Goal: Book appointment/travel/reservation

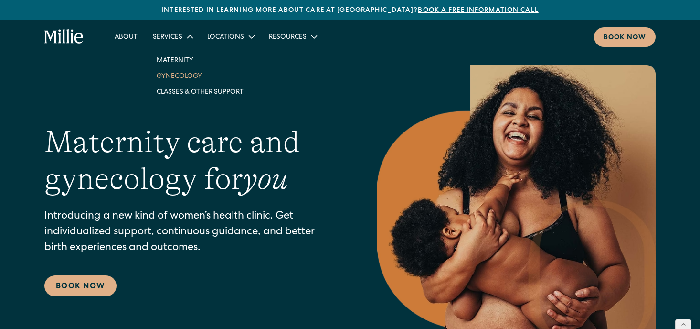
click at [167, 72] on link "Gynecology" at bounding box center [200, 76] width 102 height 16
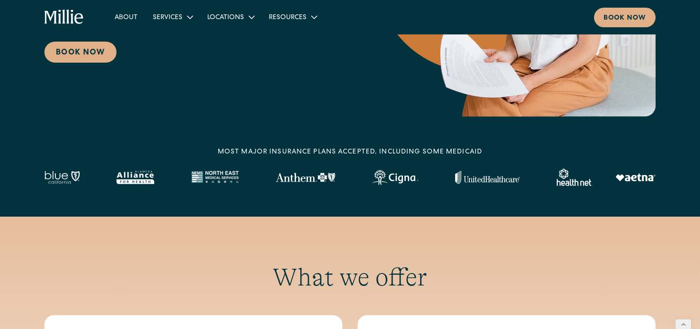
scroll to position [196, 0]
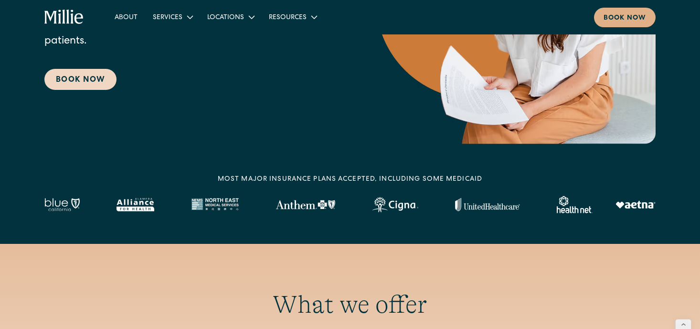
click at [91, 74] on link "Book Now" at bounding box center [80, 79] width 72 height 21
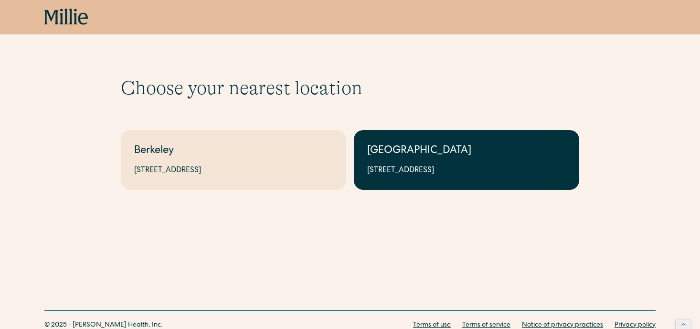
click at [430, 160] on link "South Bay 1471 Saratoga Ave, Suite 101, San Jose, CA 95129" at bounding box center [466, 160] width 225 height 60
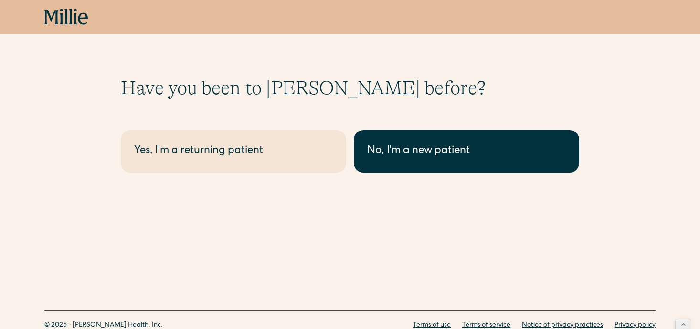
click at [396, 154] on div "No, I'm a new patient" at bounding box center [466, 151] width 199 height 16
click at [404, 144] on div "No, I'm a new patient" at bounding box center [466, 151] width 199 height 16
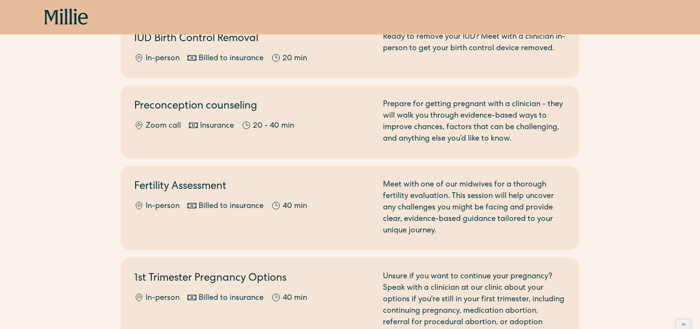
scroll to position [610, 0]
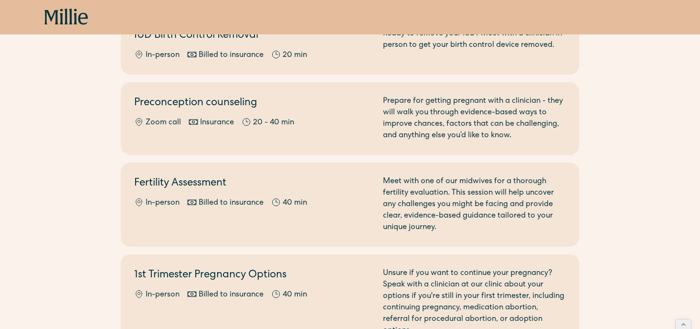
click at [296, 224] on link "Fertility Assessment In-person Billed to insurance 40 min Meet with one of our …" at bounding box center [350, 204] width 459 height 84
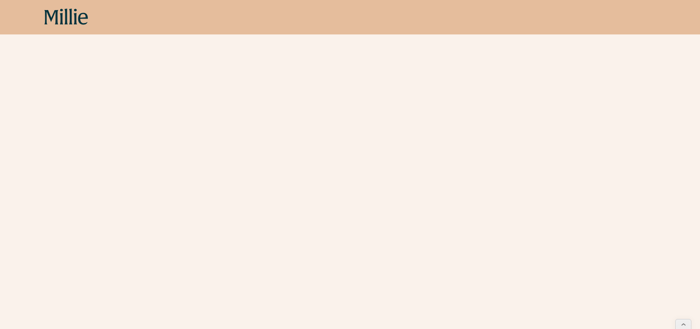
scroll to position [232, 0]
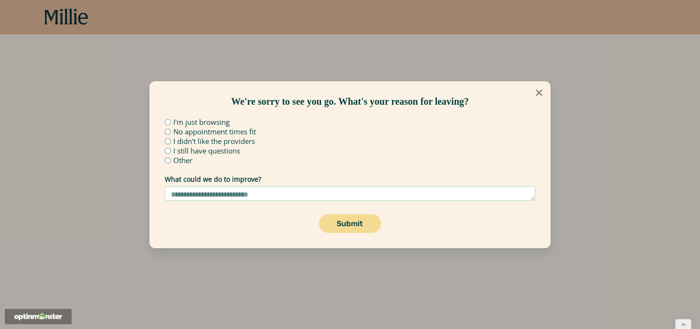
click at [538, 92] on icon at bounding box center [539, 92] width 7 height 7
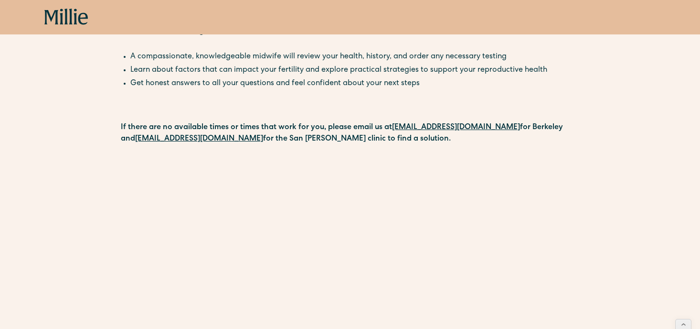
scroll to position [0, 0]
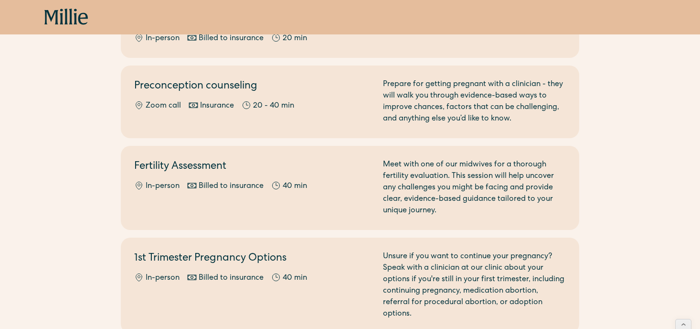
scroll to position [625, 0]
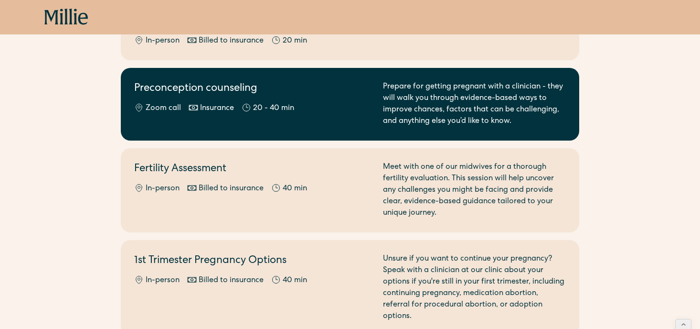
click at [272, 81] on h2 "Preconception counseling" at bounding box center [252, 89] width 237 height 16
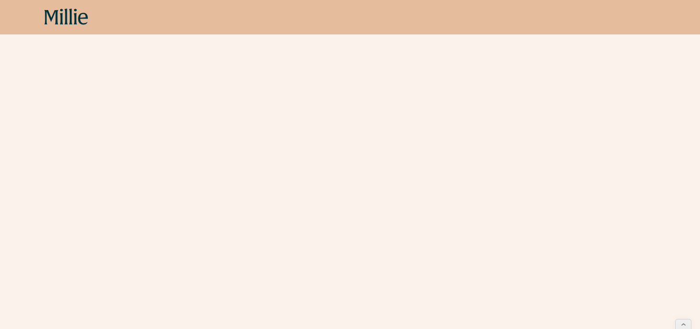
scroll to position [214, 0]
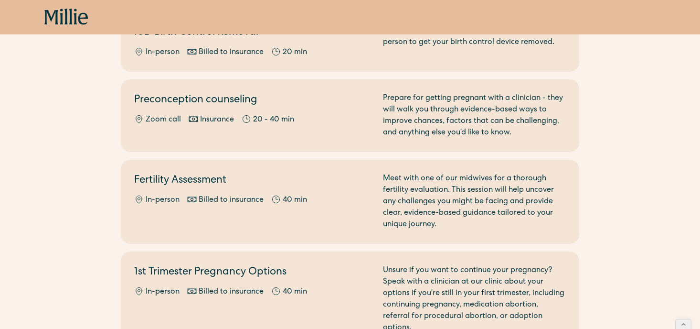
scroll to position [579, 0]
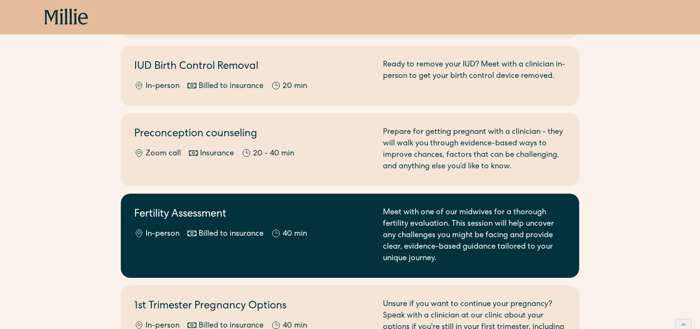
click at [311, 194] on link "Fertility Assessment In-person Billed to insurance 40 min Meet with one of our …" at bounding box center [350, 235] width 459 height 84
